Goal: Information Seeking & Learning: Find specific fact

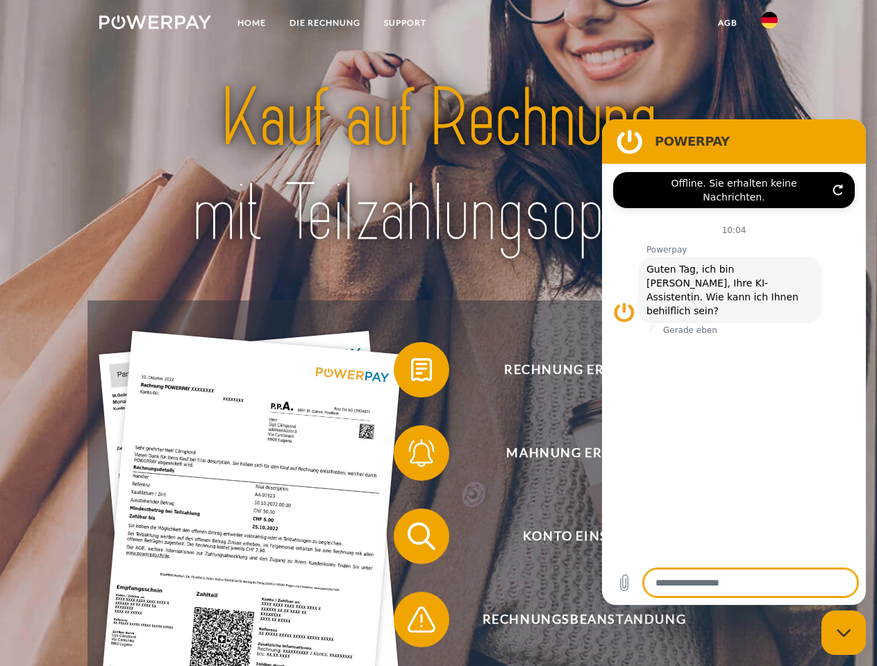
click at [155, 24] on img at bounding box center [155, 22] width 112 height 14
click at [769, 24] on img at bounding box center [769, 20] width 17 height 17
click at [727, 23] on link "agb" at bounding box center [727, 22] width 43 height 25
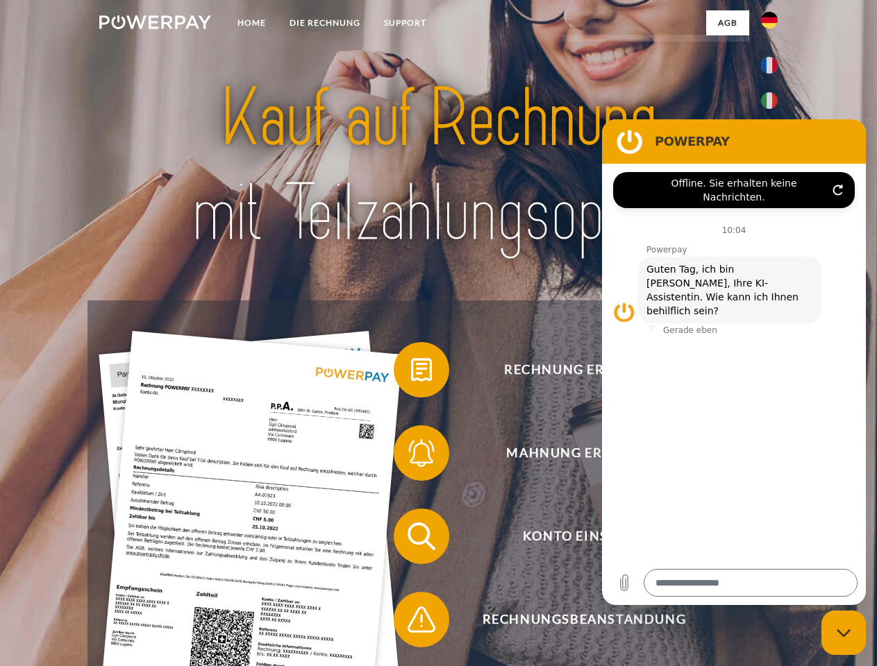
click at [411, 373] on span at bounding box center [400, 369] width 69 height 69
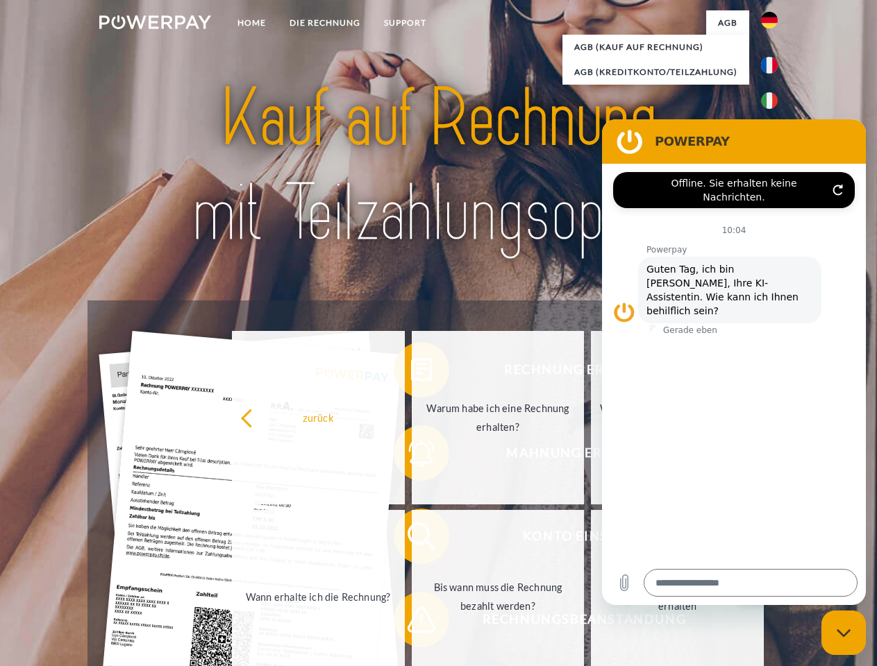
click at [411, 456] on div "Rechnung erhalten? Mahnung erhalten? Konto einsehen" at bounding box center [437, 578] width 701 height 555
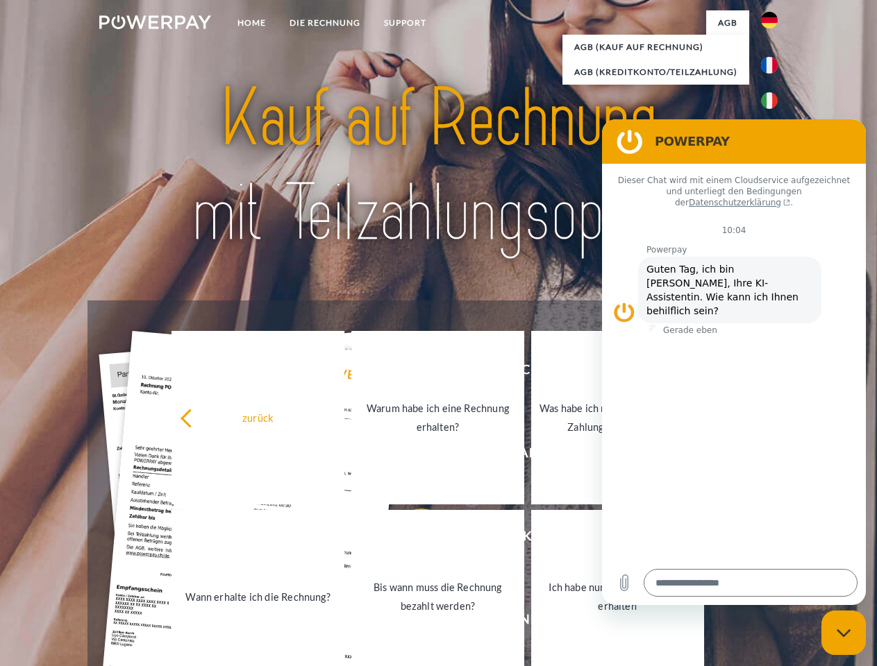
click at [411, 539] on link "Bis wann muss die Rechnung bezahlt werden?" at bounding box center [437, 597] width 173 height 174
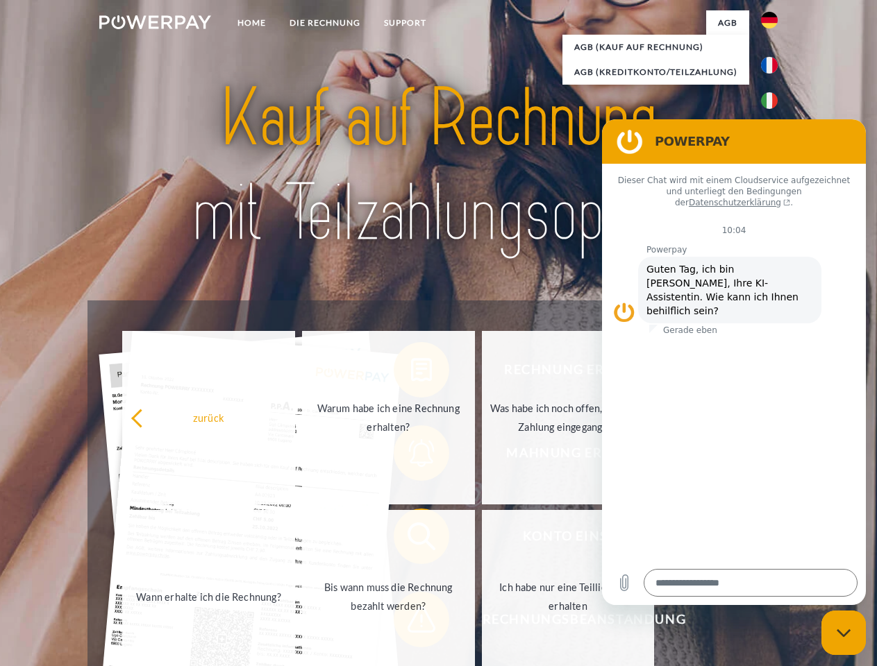
click at [411, 623] on link "Bis wann muss die Rechnung bezahlt werden?" at bounding box center [388, 597] width 173 height 174
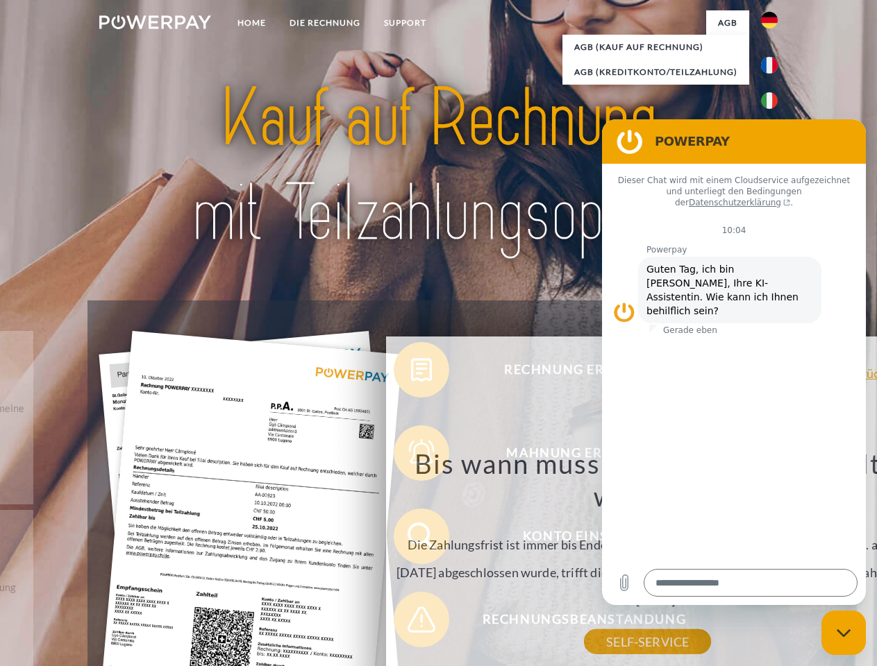
click at [843, 633] on icon "Messaging-Fenster schließen" at bounding box center [843, 633] width 15 height 9
type textarea "*"
